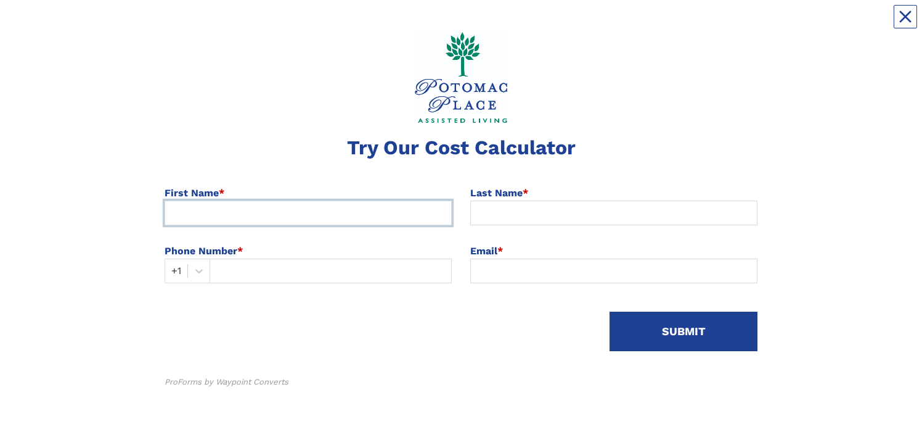
click at [200, 24] on input at bounding box center [308, 212] width 287 height 25
type input "[PERSON_NAME]"
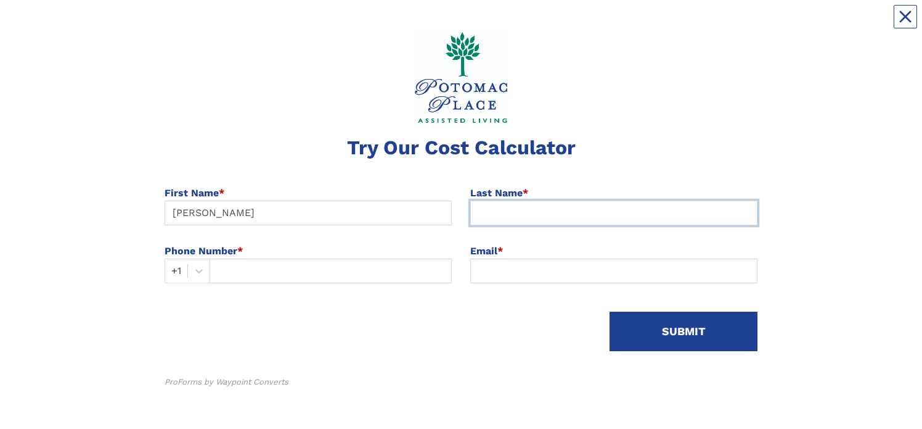
type input "[PERSON_NAME]"
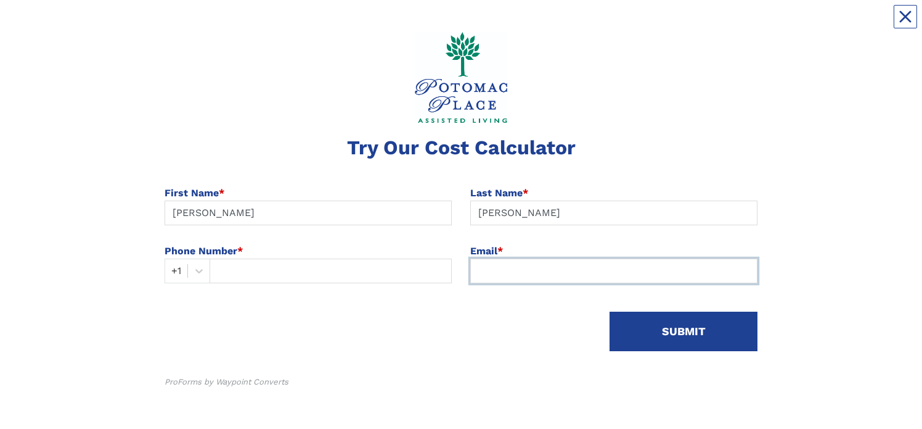
type input "[EMAIL_ADDRESS][PERSON_NAME][DOMAIN_NAME]"
click at [230, 24] on input "text" at bounding box center [331, 270] width 242 height 25
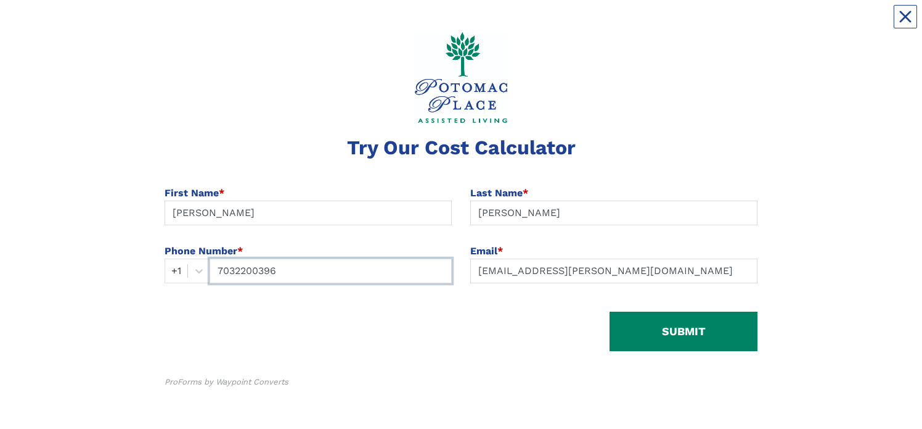
type input "7032200396"
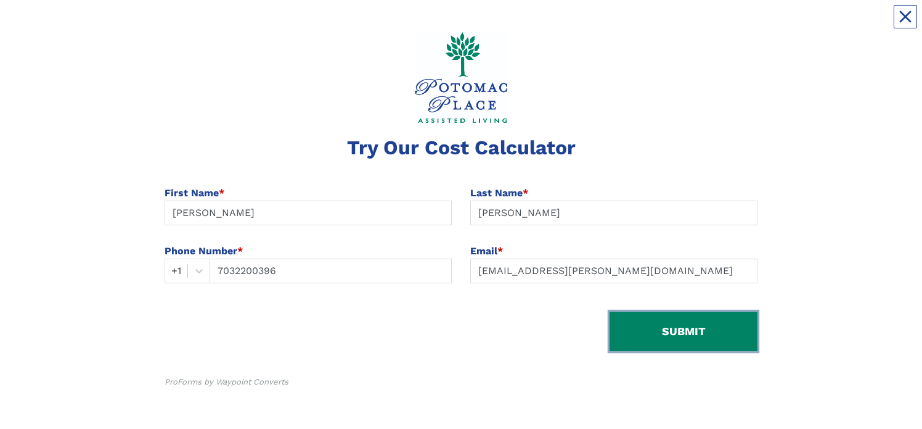
click at [663, 24] on button "SUBMIT" at bounding box center [684, 330] width 148 height 39
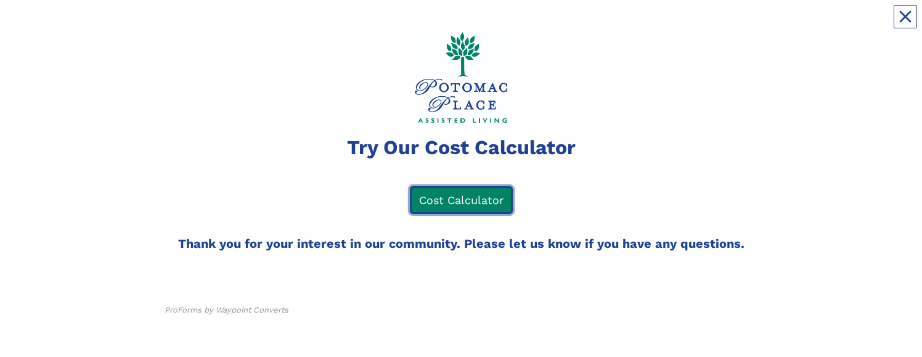
click at [470, 24] on link "Cost Calculator" at bounding box center [461, 200] width 103 height 28
click at [909, 12] on icon "Close" at bounding box center [906, 17] width 10 height 10
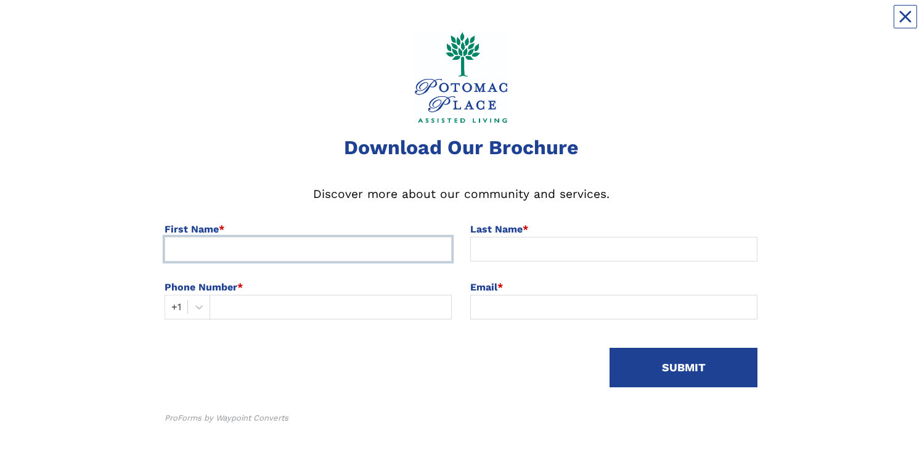
click at [221, 250] on input at bounding box center [308, 249] width 287 height 25
type input "[PERSON_NAME]"
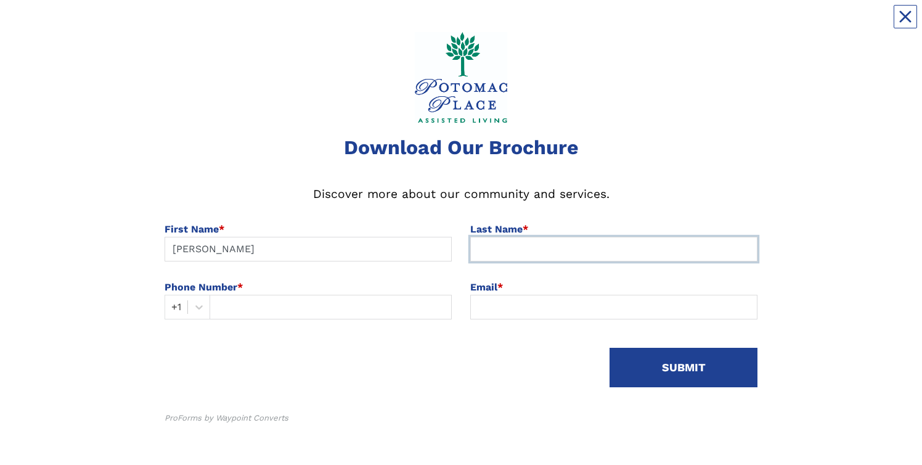
type input "[PERSON_NAME]"
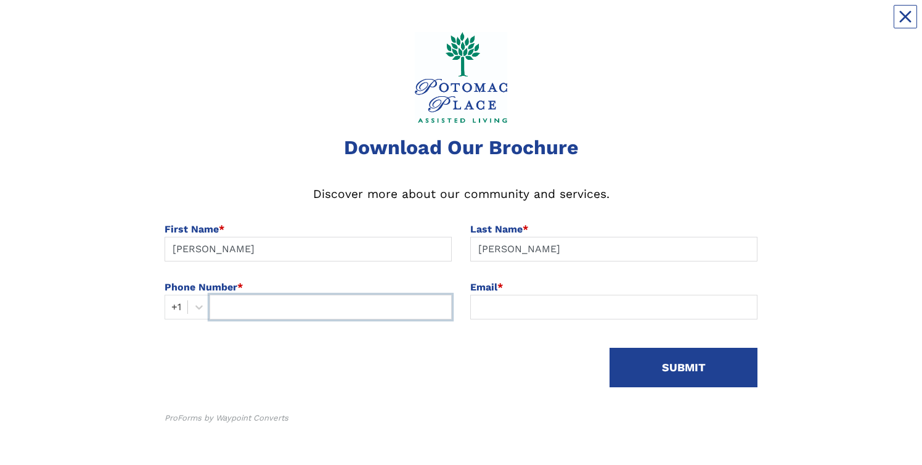
type input "7032200396"
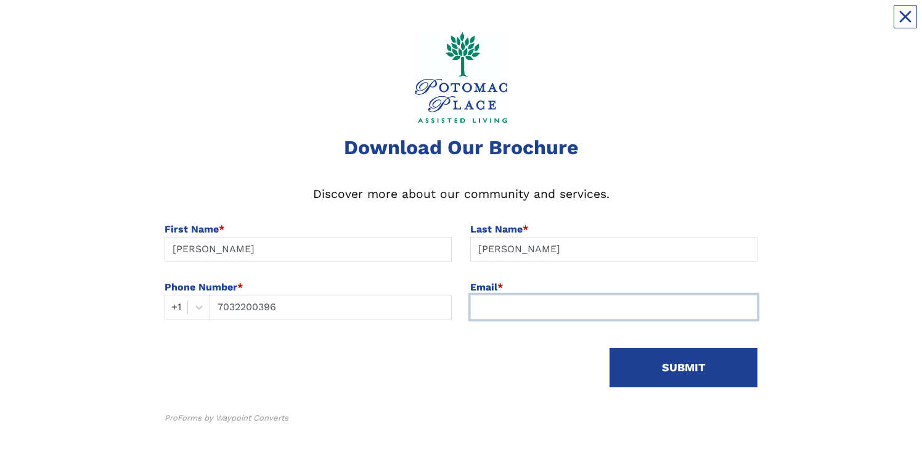
type input "[EMAIL_ADDRESS][PERSON_NAME][DOMAIN_NAME]"
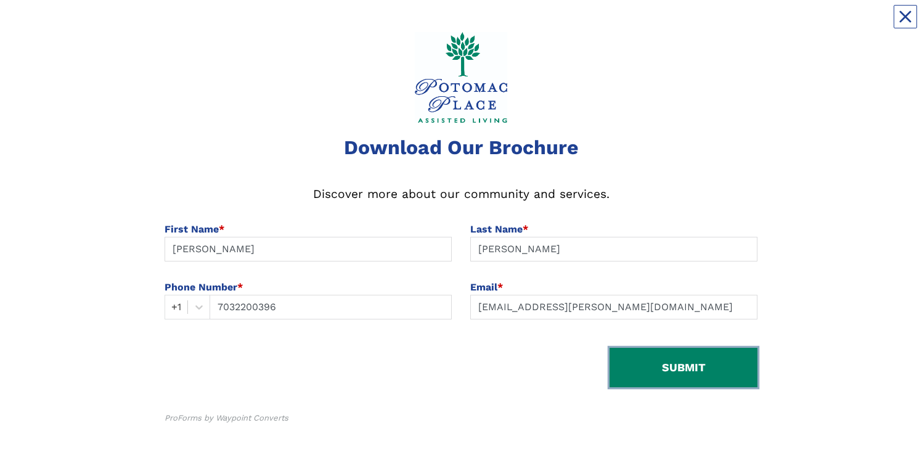
click at [686, 371] on button "SUBMIT" at bounding box center [684, 367] width 148 height 39
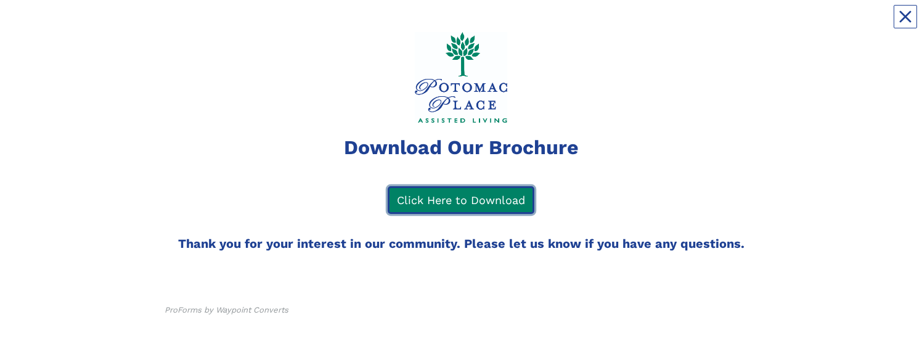
click at [464, 204] on link "Click Here to Download" at bounding box center [461, 200] width 147 height 28
